Goal: Information Seeking & Learning: Check status

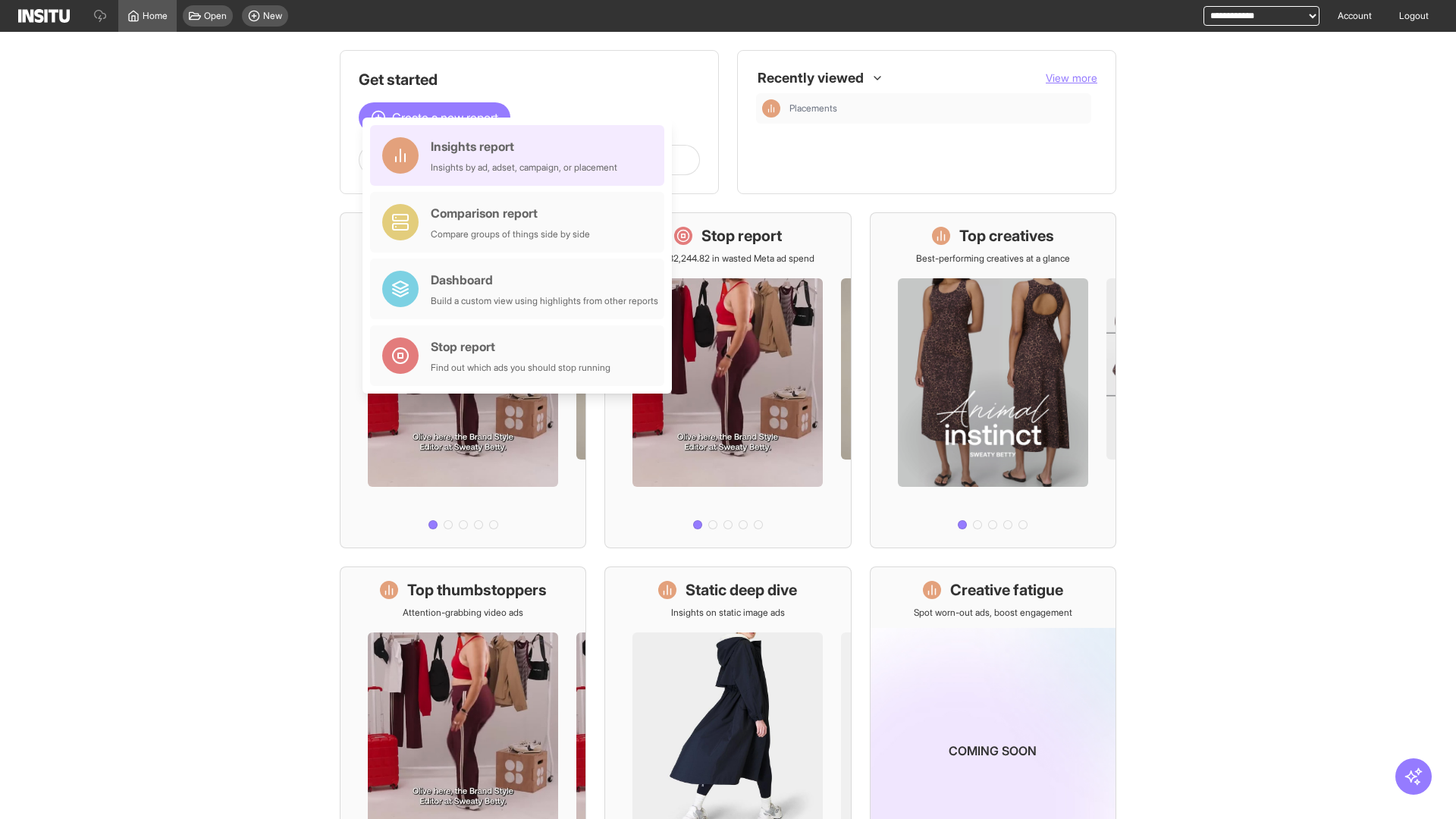
click at [521, 155] on div "Insights report Insights by ad, adset, campaign, or placement" at bounding box center [523, 155] width 187 height 36
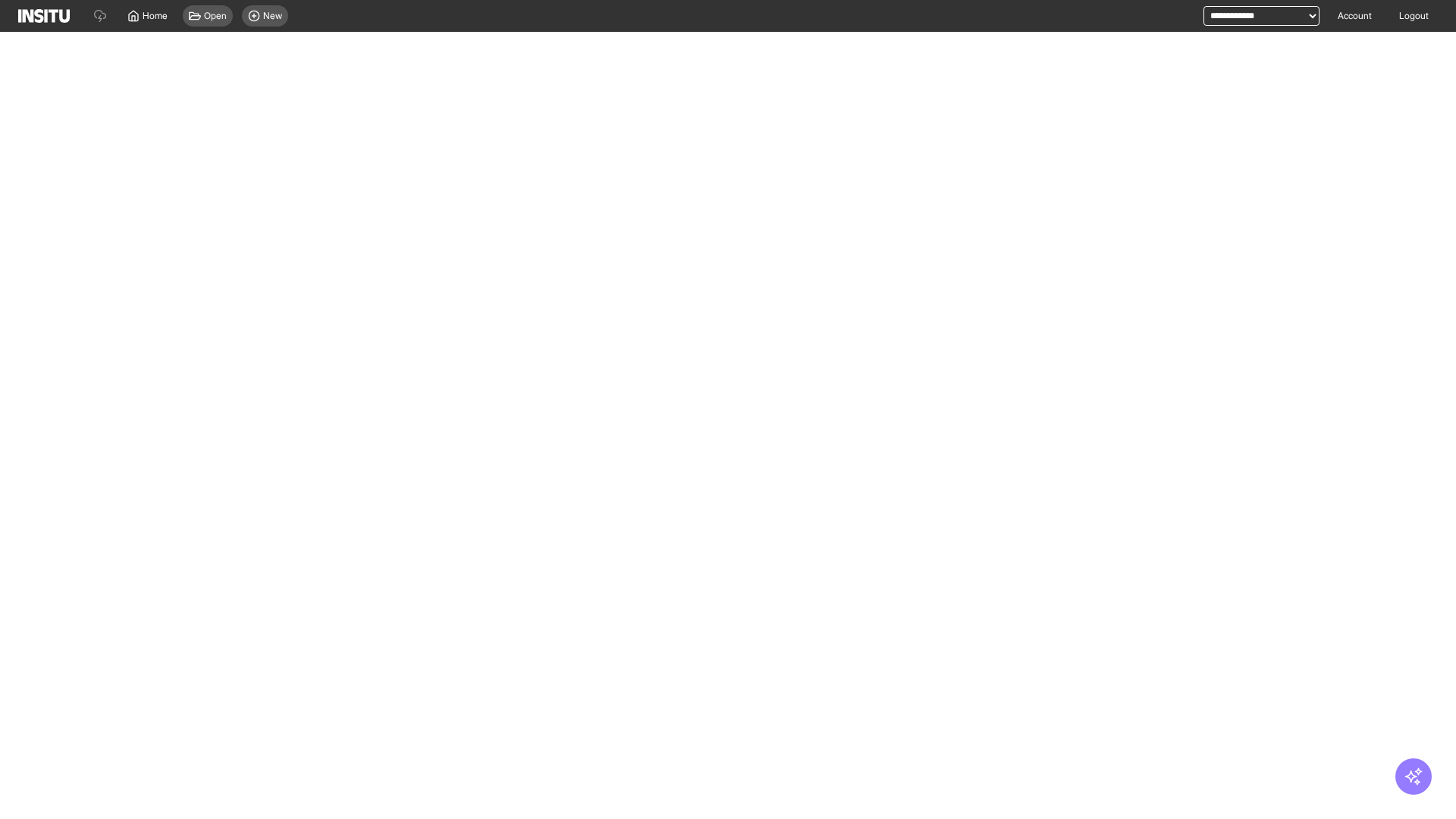
select select "**"
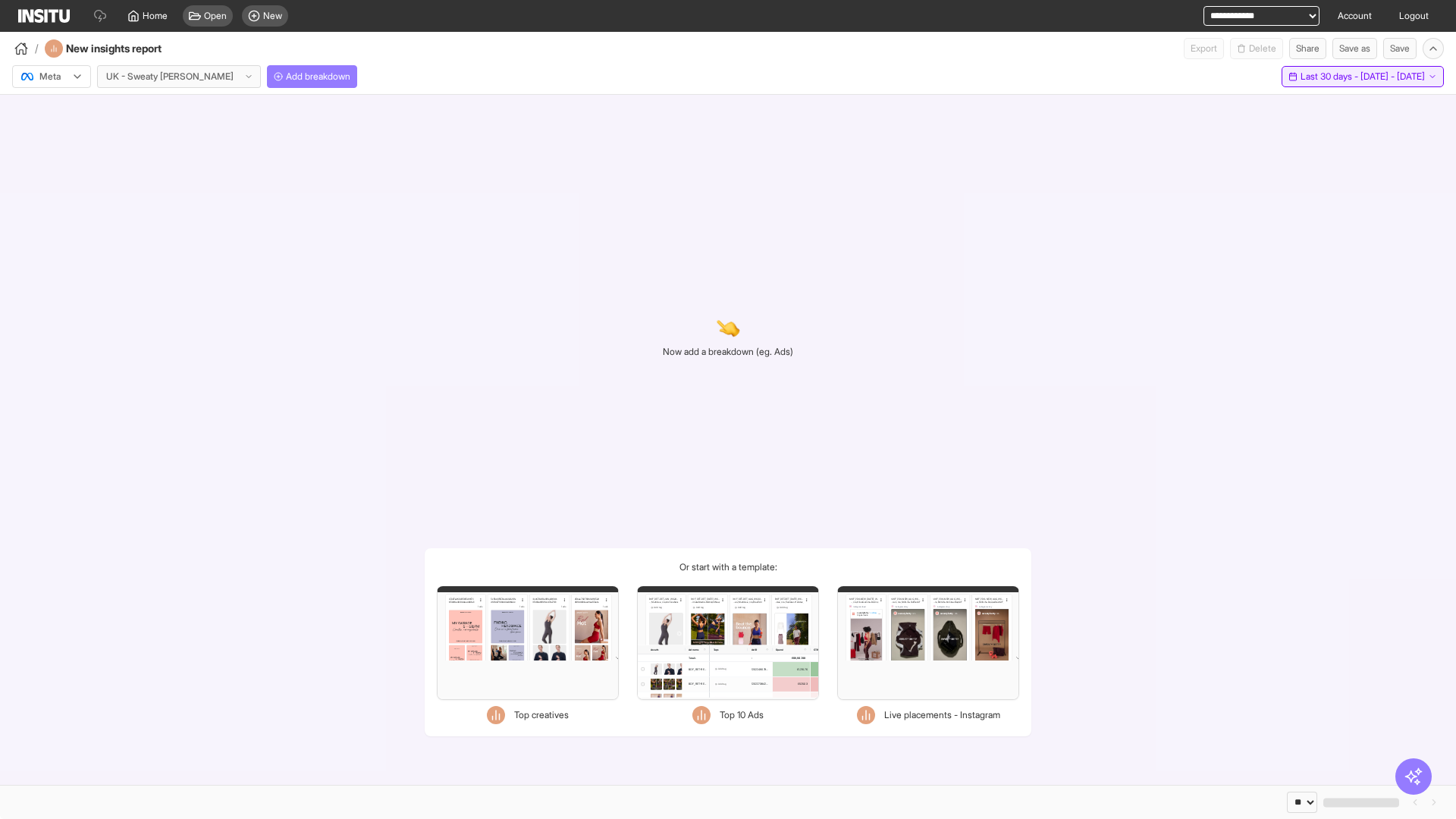
click at [1327, 76] on span "Last 30 days - [DATE] - [DATE]" at bounding box center [1362, 76] width 124 height 12
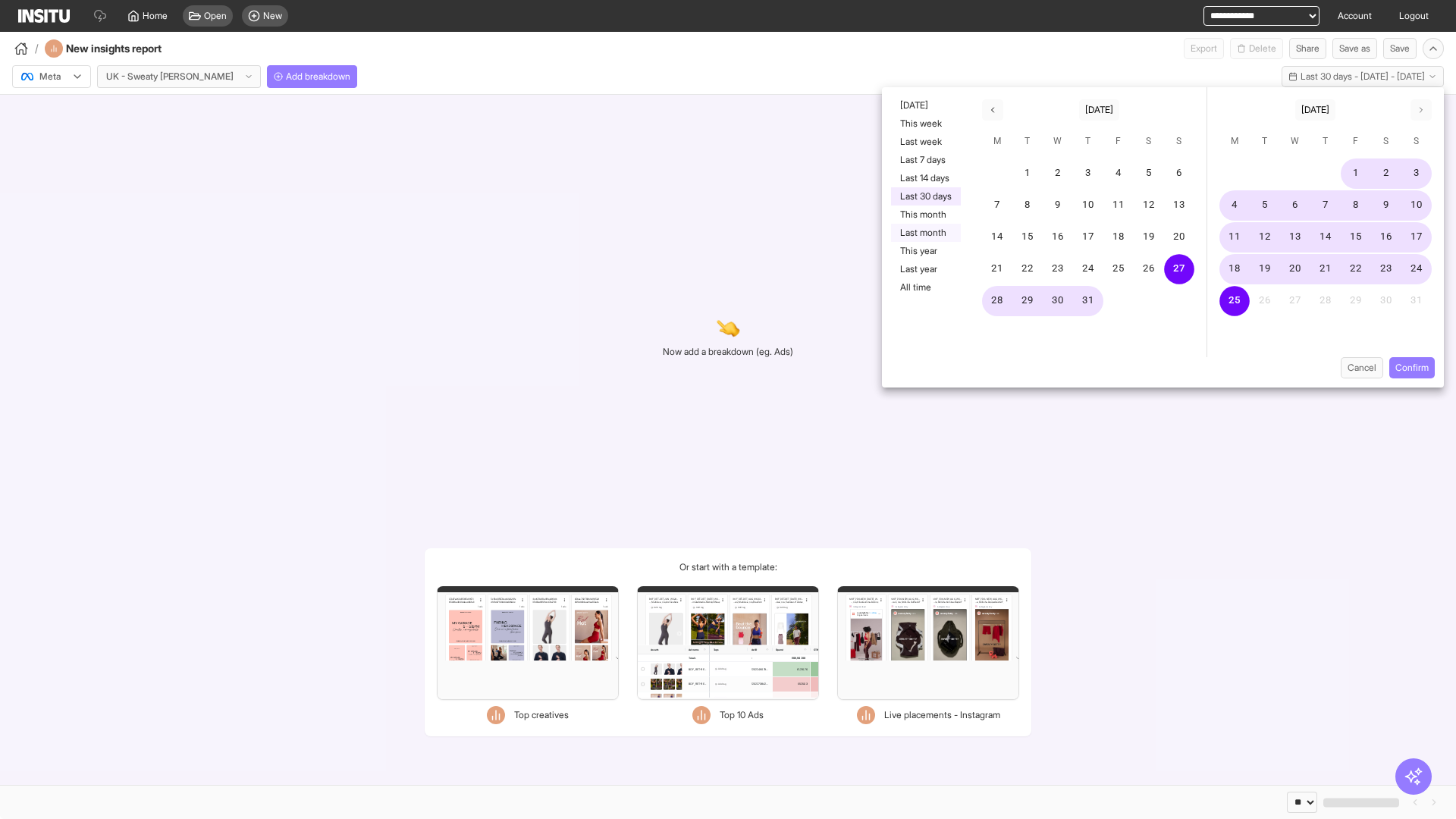
click at [924, 233] on button "Last month" at bounding box center [926, 233] width 69 height 18
